Goal: Task Accomplishment & Management: Use online tool/utility

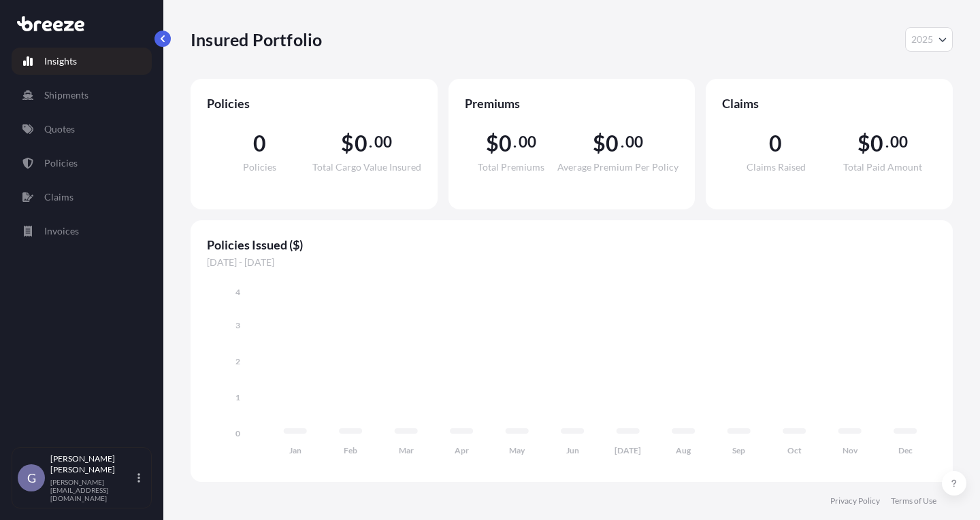
select select "2025"
click at [97, 97] on link "Shipments" at bounding box center [82, 95] width 140 height 27
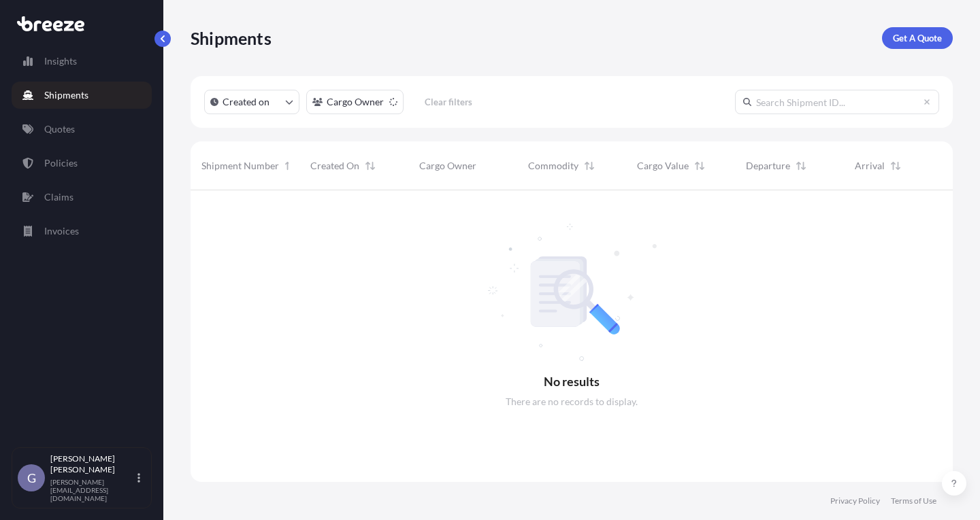
scroll to position [331, 752]
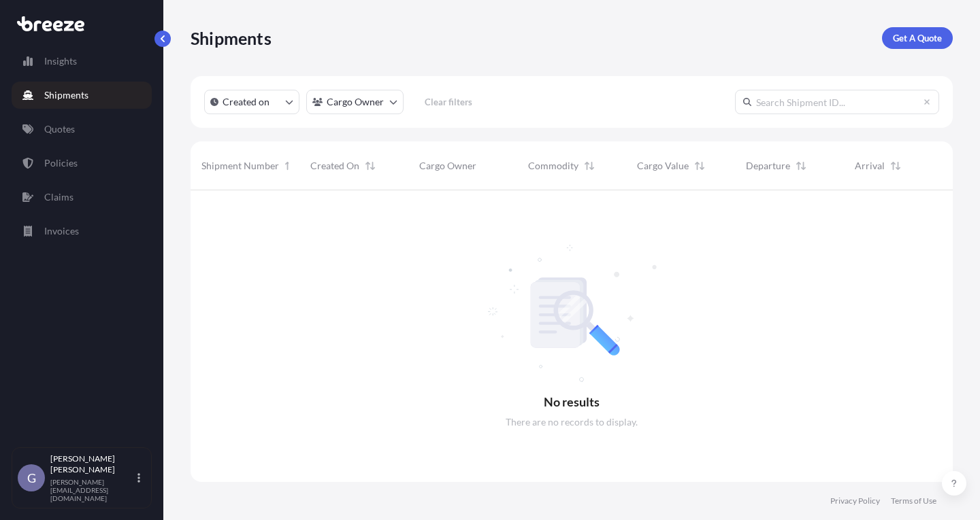
click at [100, 109] on div "Insights Shipments Quotes Policies Claims Invoices" at bounding box center [82, 241] width 140 height 412
click at [94, 118] on link "Quotes" at bounding box center [82, 129] width 140 height 27
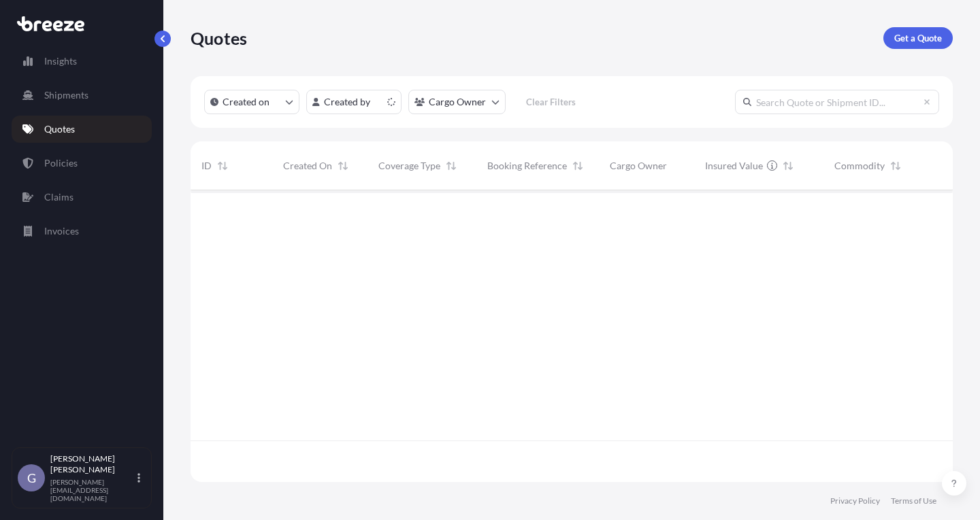
scroll to position [289, 752]
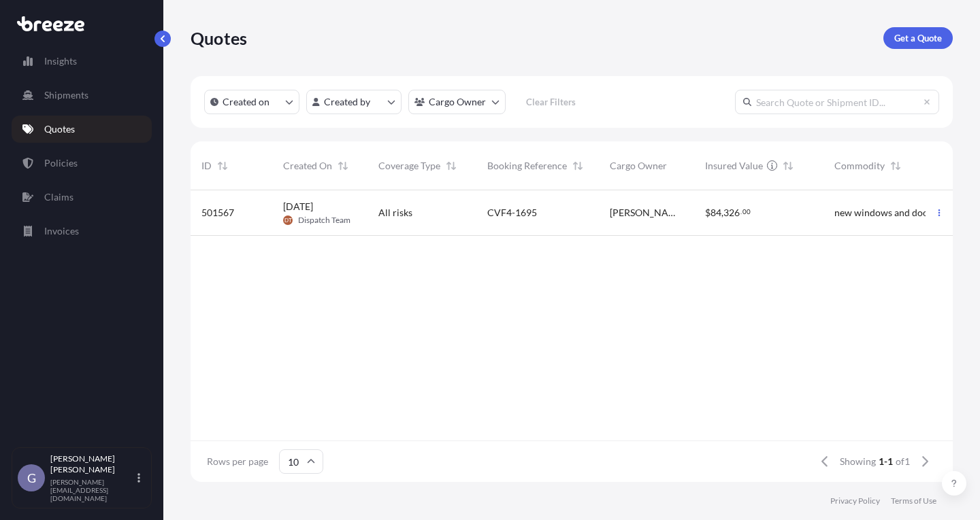
click at [682, 227] on div "[PERSON_NAME]" at bounding box center [646, 213] width 95 height 46
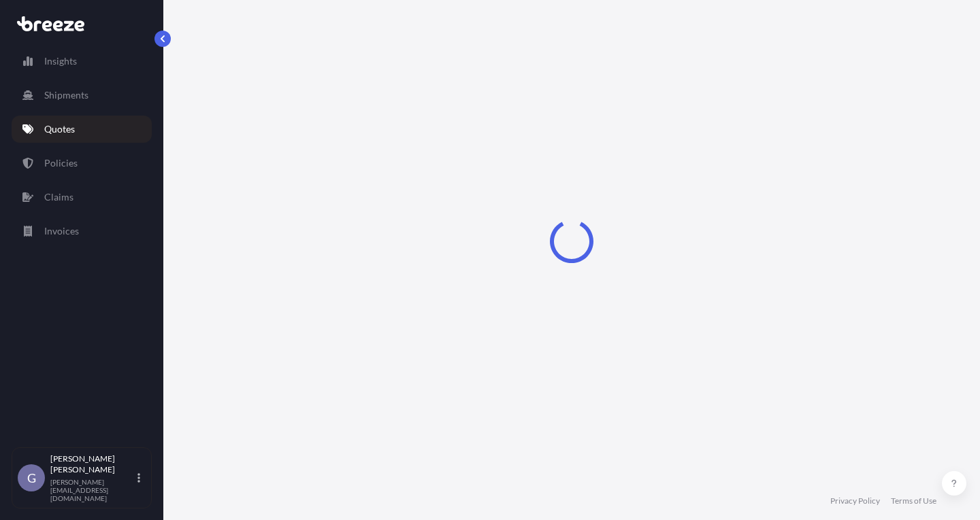
select select "Road"
select select "1"
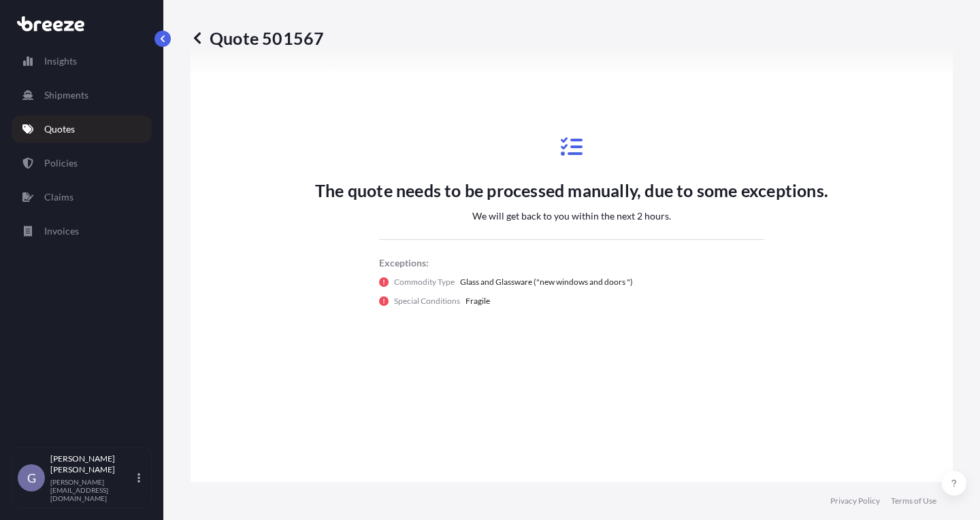
scroll to position [748, 0]
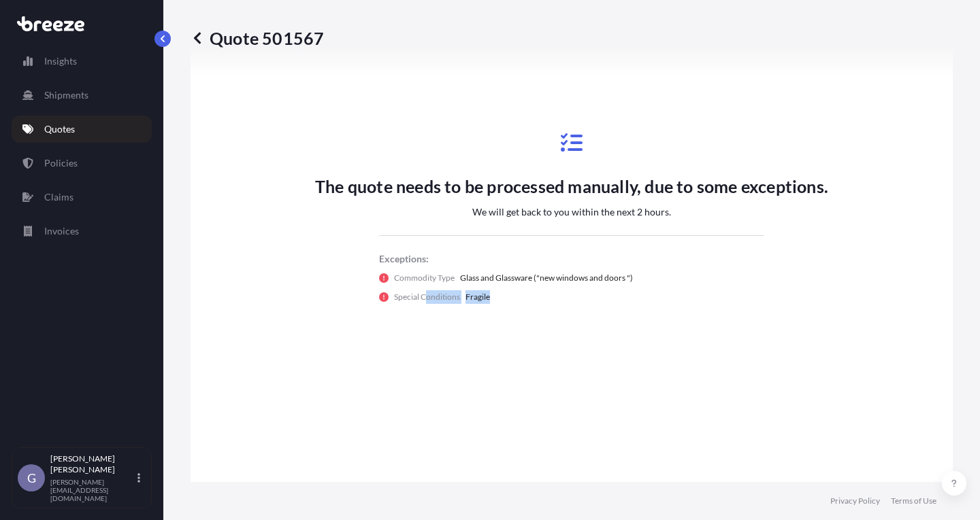
drag, startPoint x: 422, startPoint y: 305, endPoint x: 554, endPoint y: 316, distance: 133.0
click at [554, 316] on div "The quote needs to be processed manually, due to some exceptions. We will get b…" at bounding box center [571, 218] width 513 height 204
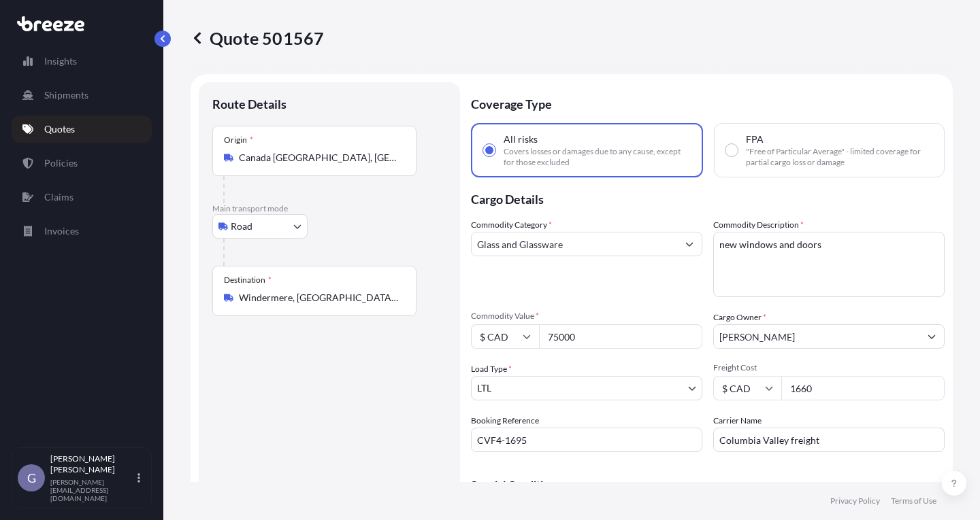
scroll to position [0, 0]
click at [197, 39] on icon at bounding box center [197, 38] width 7 height 12
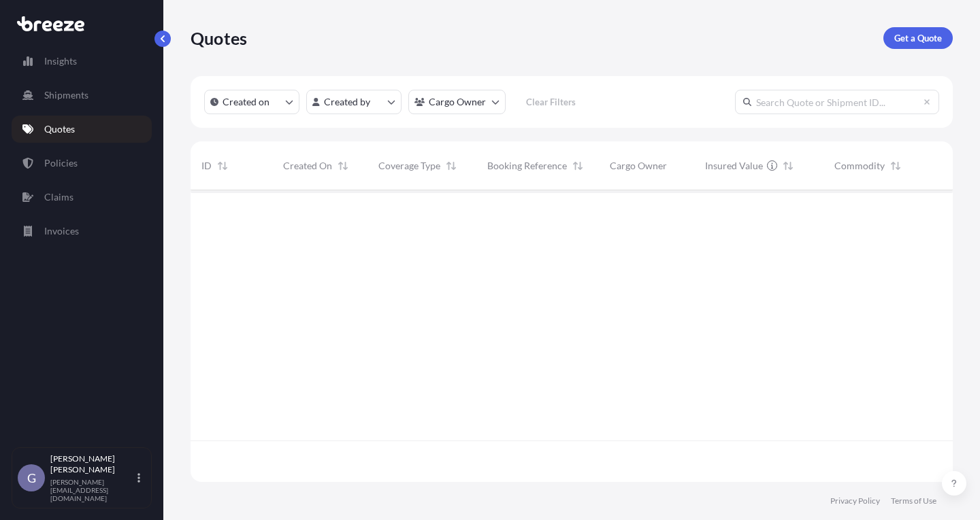
scroll to position [289, 752]
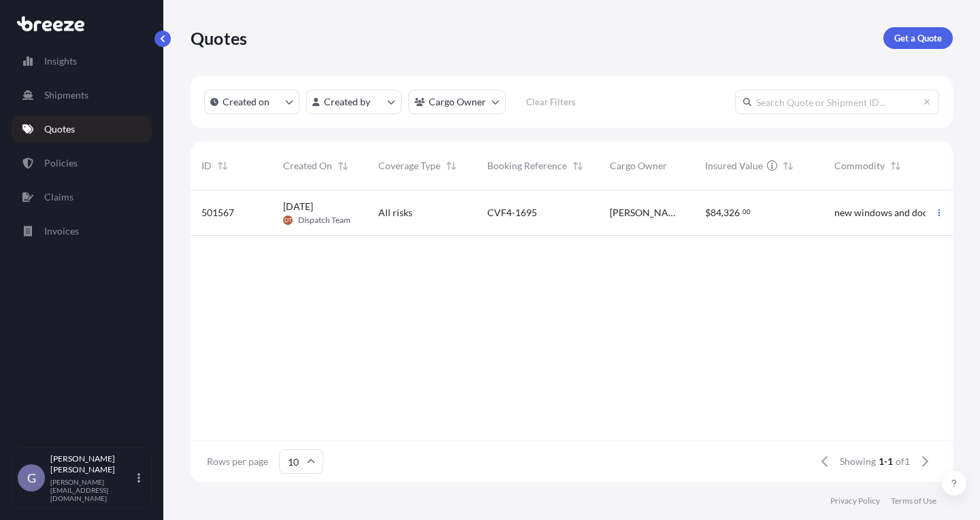
click at [378, 87] on div "Created on Created by Cargo Owner Clear Filters" at bounding box center [571, 102] width 762 height 52
click at [383, 93] on html "Insights Shipments Quotes Policies Claims Invoices G [PERSON_NAME] [PERSON_NAME…" at bounding box center [490, 260] width 980 height 520
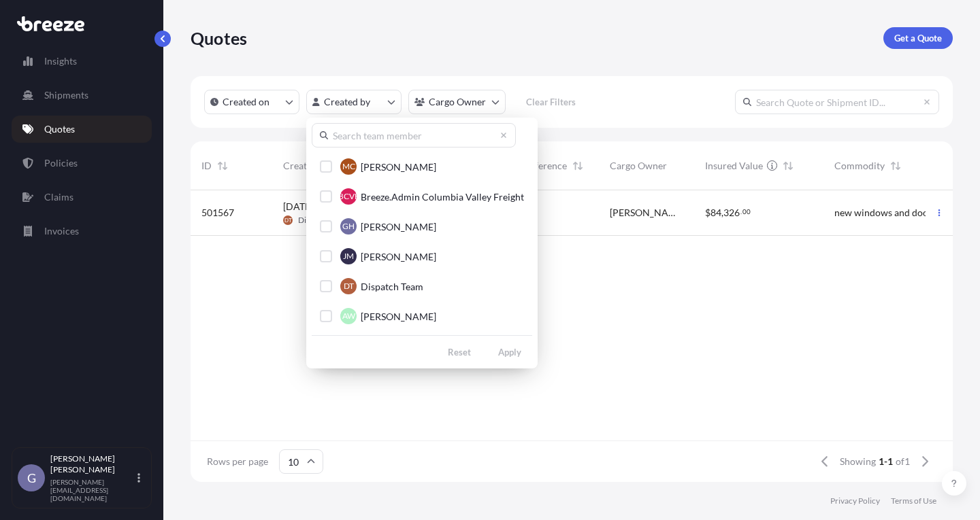
click at [609, 331] on html "Insights Shipments Quotes Policies Claims Invoices G [PERSON_NAME] [PERSON_NAME…" at bounding box center [490, 260] width 980 height 520
